Goal: Task Accomplishment & Management: Use online tool/utility

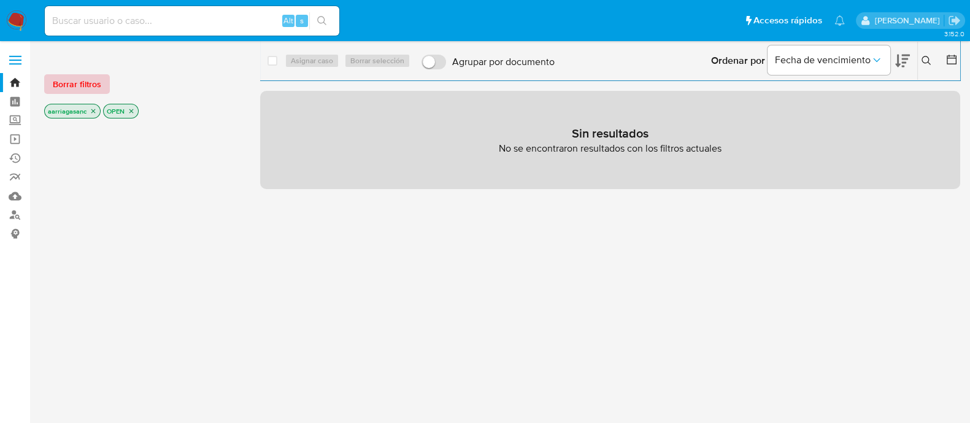
click at [74, 80] on span "Borrar filtros" at bounding box center [77, 83] width 48 height 17
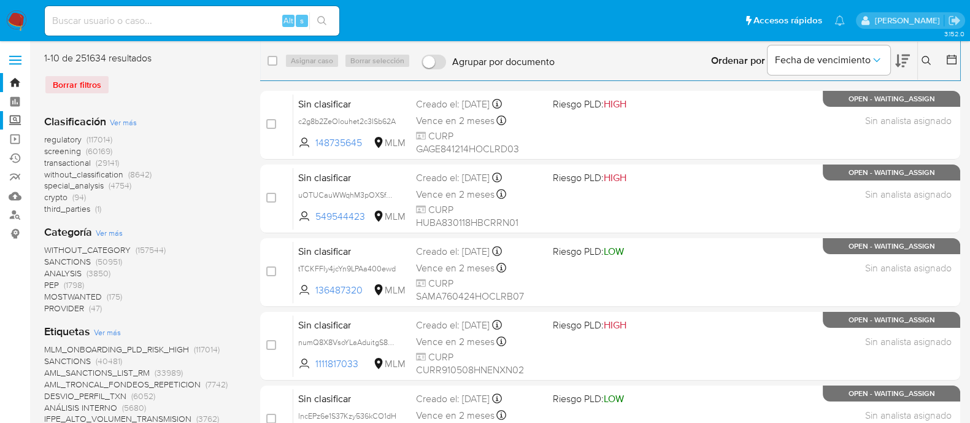
click at [23, 121] on label "Screening" at bounding box center [73, 120] width 146 height 19
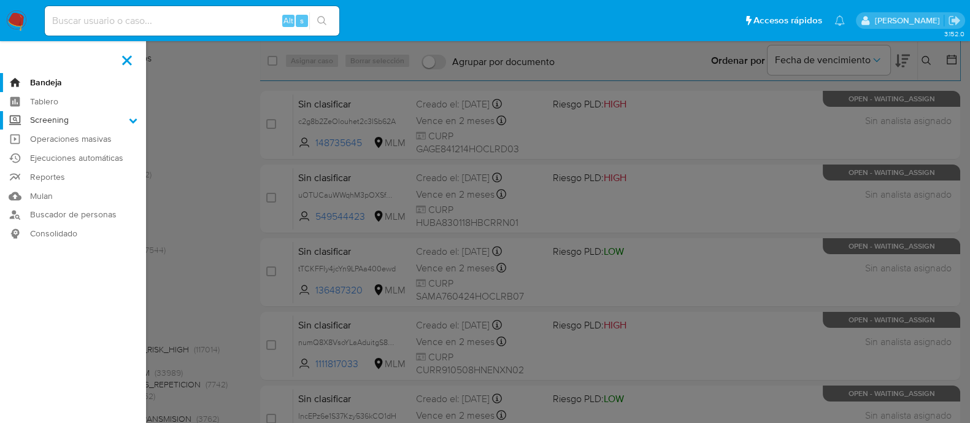
click at [0, 0] on input "Screening" at bounding box center [0, 0] width 0 height 0
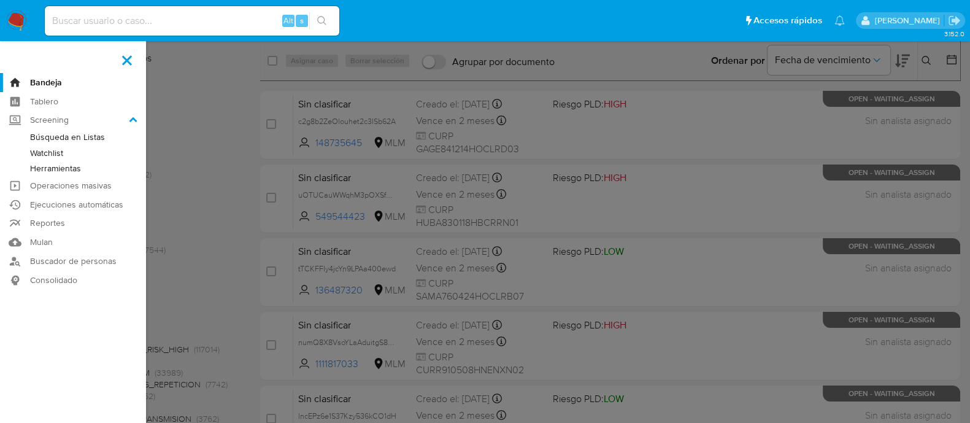
click at [56, 167] on link "Herramientas" at bounding box center [73, 168] width 146 height 15
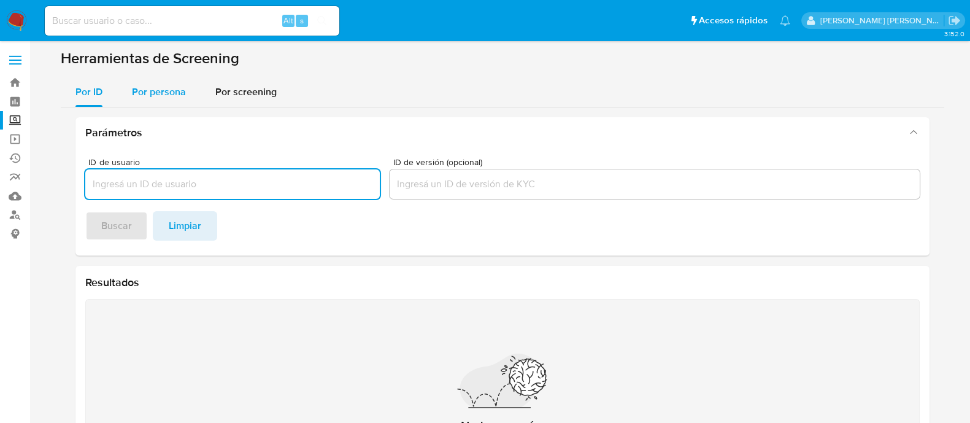
click at [166, 94] on span "Por persona" at bounding box center [159, 92] width 54 height 14
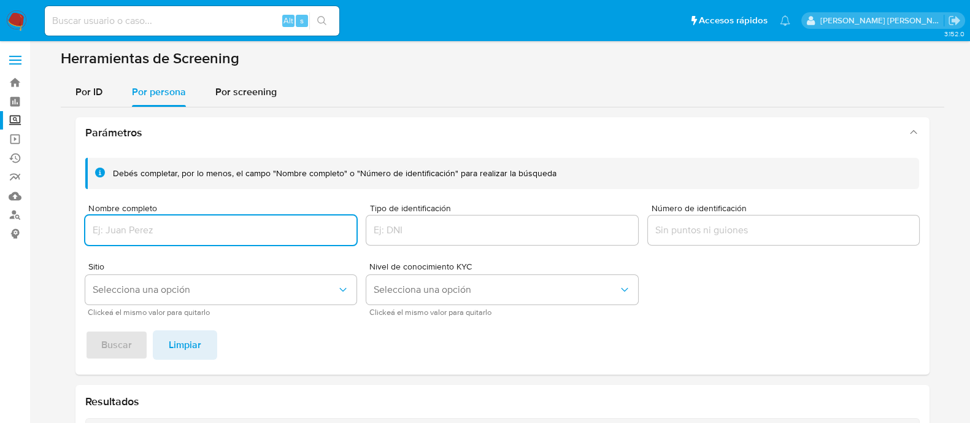
click at [164, 225] on input "Nombre completo" at bounding box center [221, 230] width 272 height 16
type input "[PERSON_NAME]"
click at [195, 293] on span "Selecciona una opción" at bounding box center [215, 289] width 245 height 12
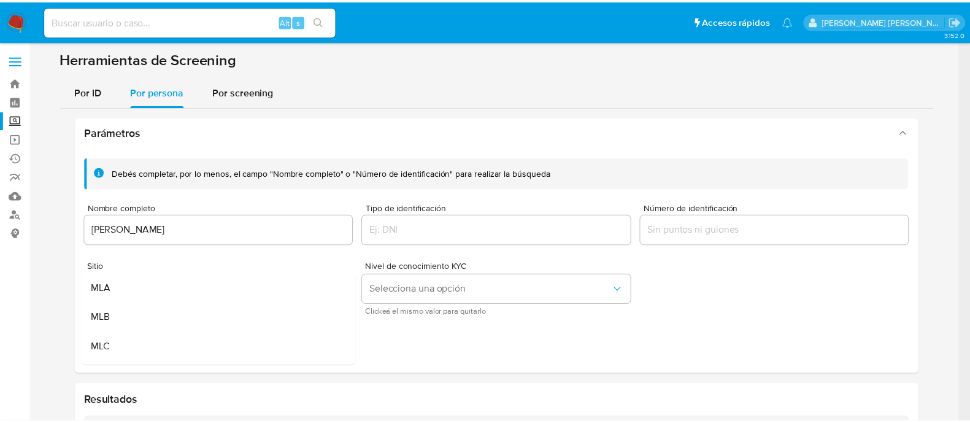
scroll to position [85, 0]
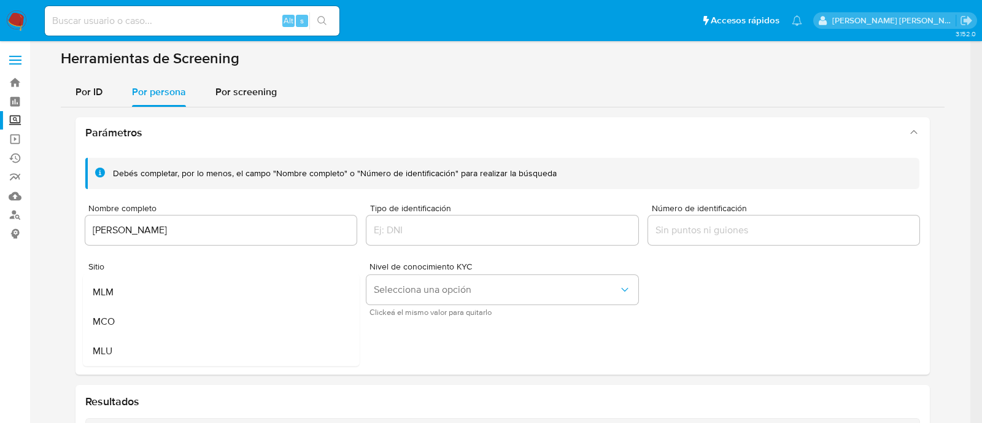
click at [195, 293] on div "MLM" at bounding box center [217, 291] width 250 height 29
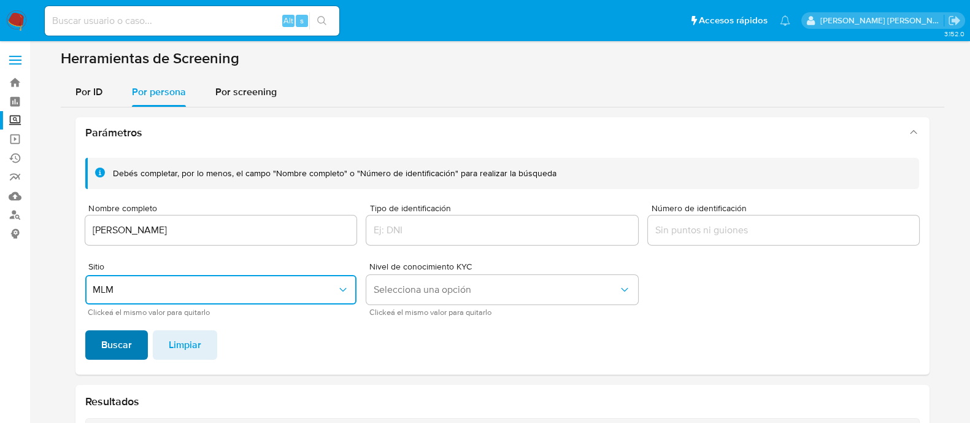
click at [135, 348] on button "Buscar" at bounding box center [116, 344] width 63 height 29
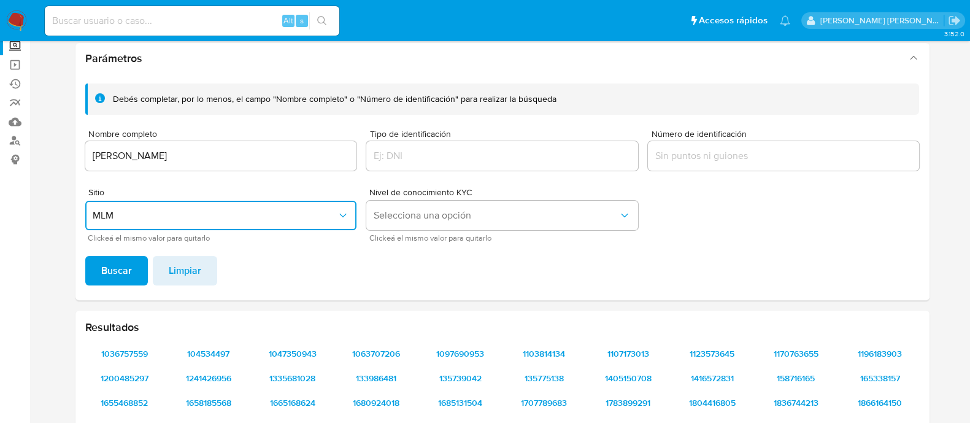
scroll to position [0, 0]
